Goal: Transaction & Acquisition: Download file/media

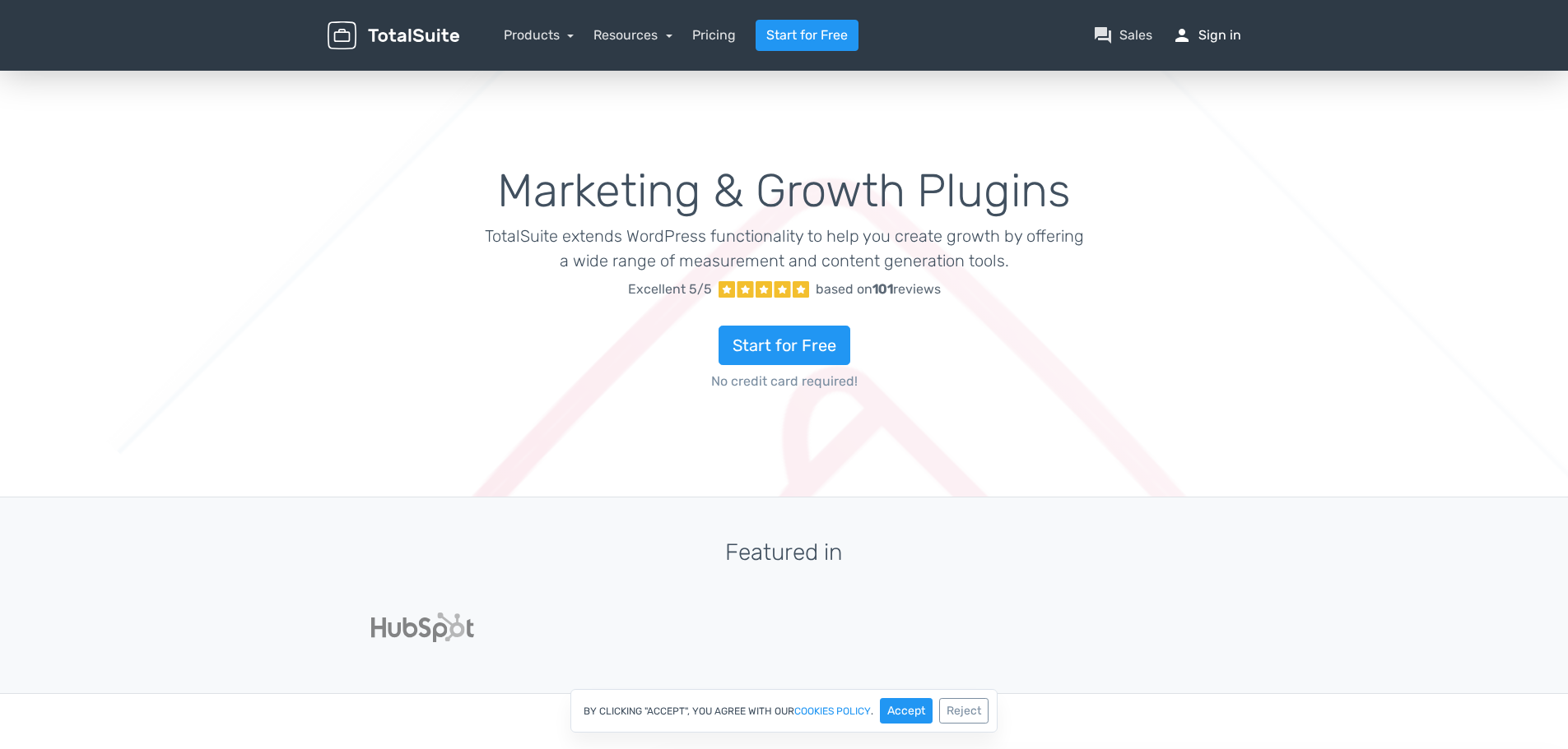
click at [1217, 39] on link "person Sign in" at bounding box center [1207, 36] width 69 height 20
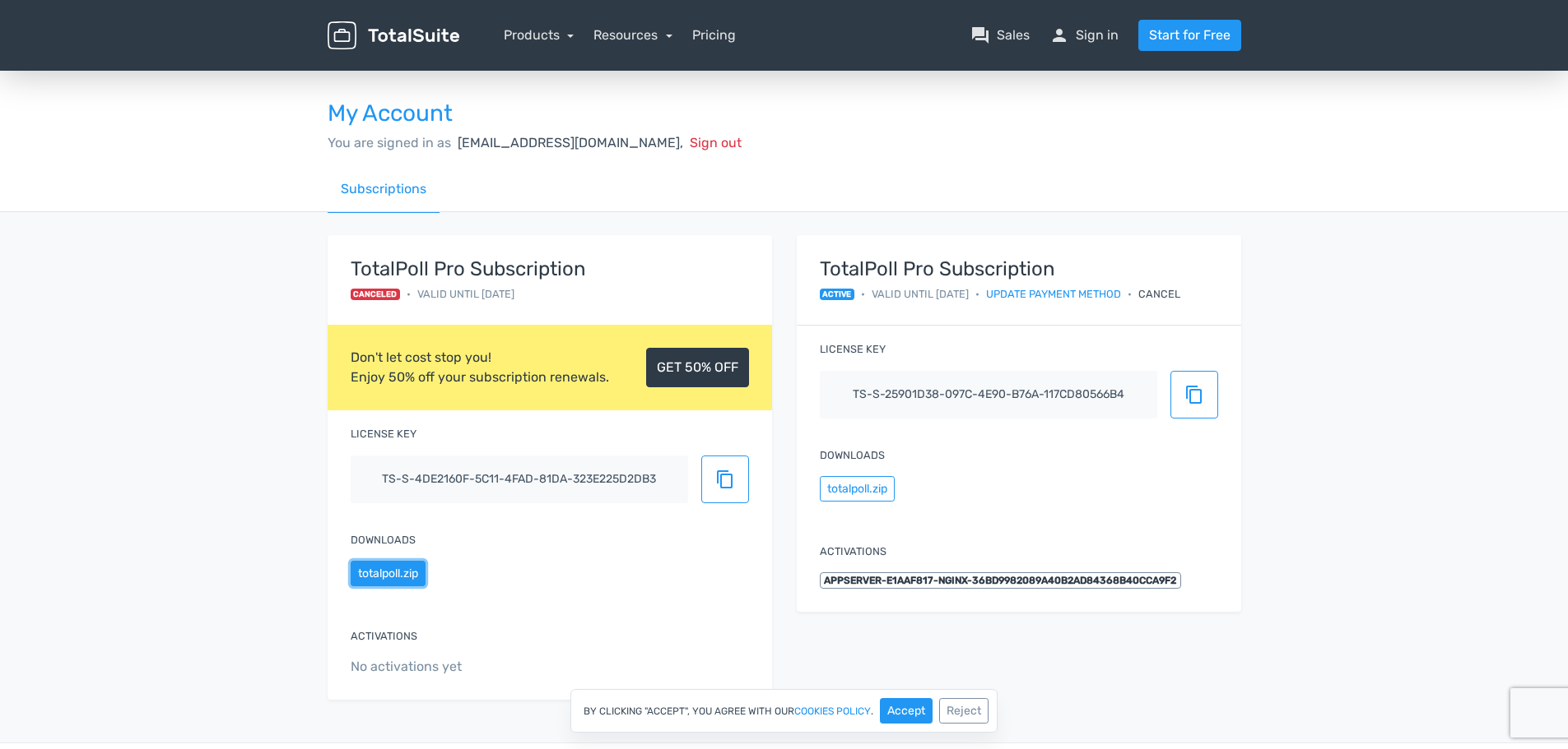
click at [404, 578] on button "totalpoll.zip" at bounding box center [388, 573] width 75 height 26
click at [842, 485] on button "totalpoll.zip" at bounding box center [857, 489] width 75 height 26
click at [1371, 470] on div "My Account You are signed in as [EMAIL_ADDRESS][DOMAIN_NAME], Sign out Subscrip…" at bounding box center [784, 404] width 1568 height 675
click at [853, 491] on button "totalpoll.zip" at bounding box center [857, 489] width 75 height 26
